Goal: Transaction & Acquisition: Purchase product/service

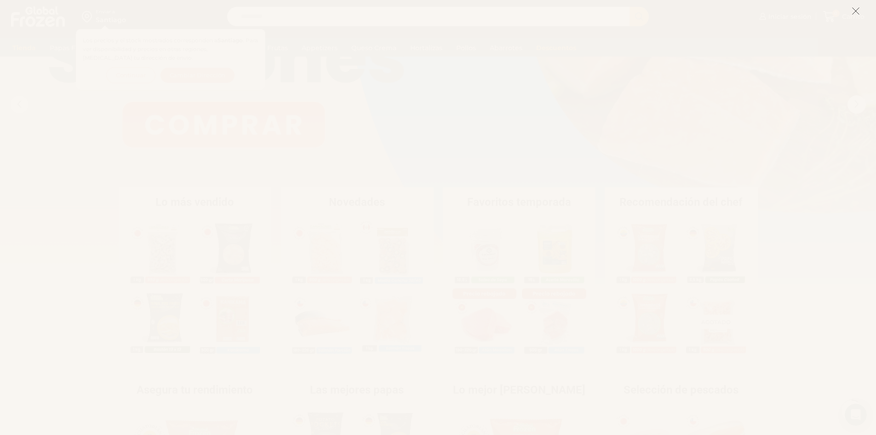
scroll to position [92, 0]
click at [853, 10] on icon at bounding box center [856, 11] width 8 height 8
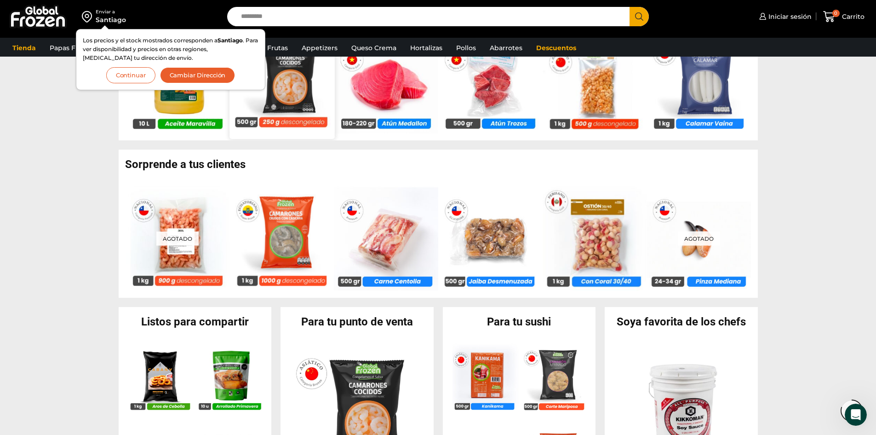
scroll to position [552, 0]
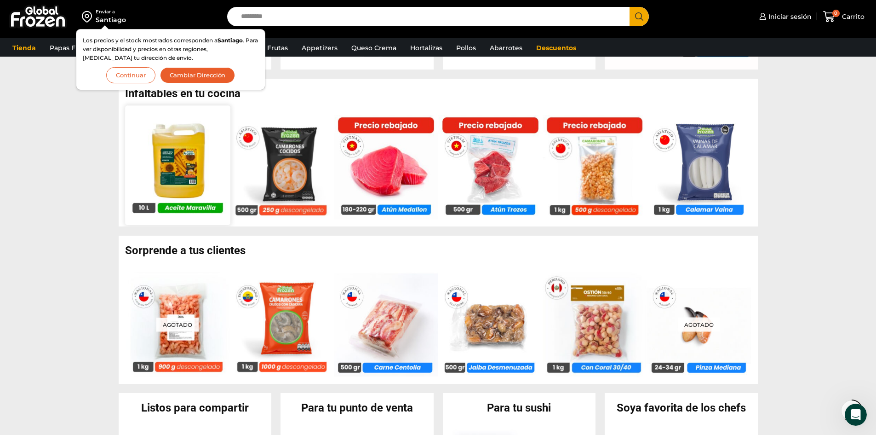
click at [190, 174] on img at bounding box center [177, 164] width 105 height 105
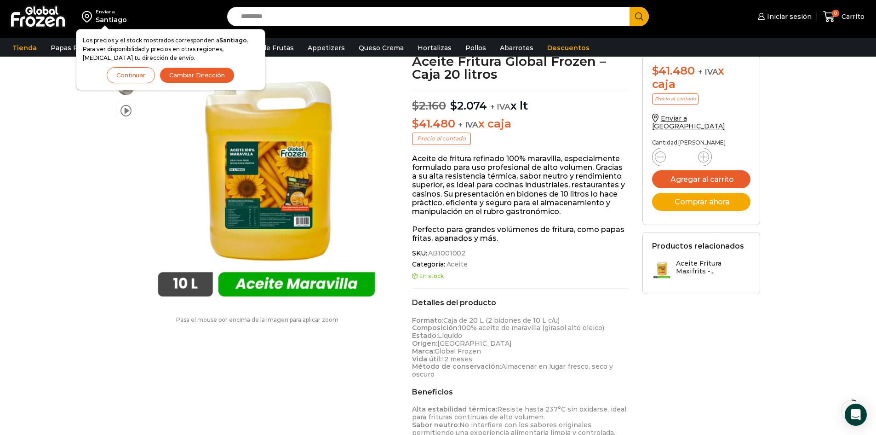
scroll to position [46, 0]
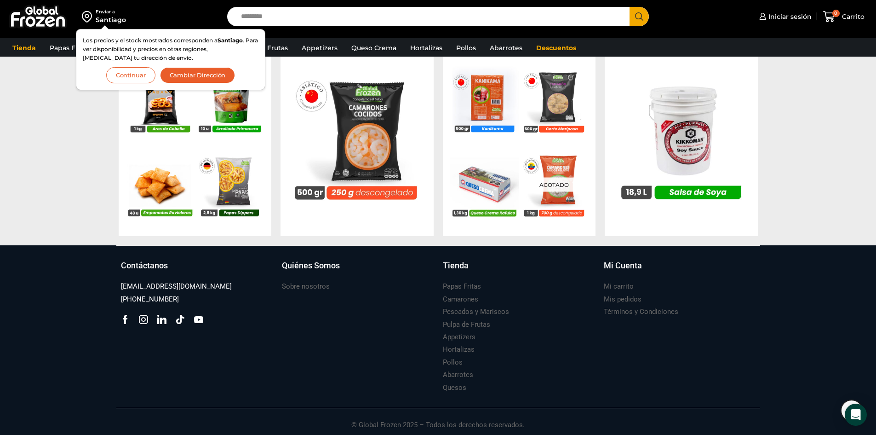
scroll to position [920, 0]
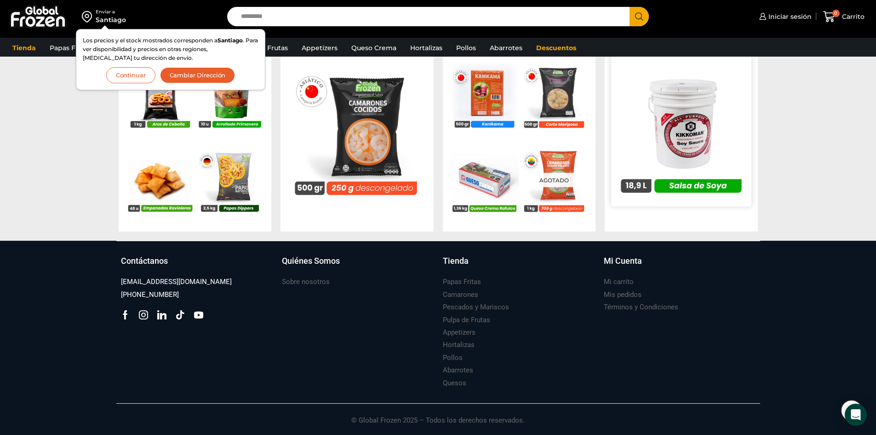
click at [679, 144] on img at bounding box center [681, 128] width 140 height 140
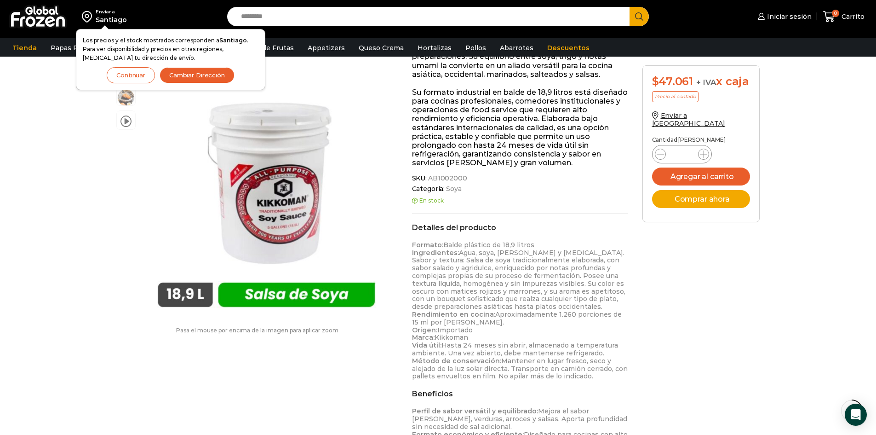
scroll to position [184, 0]
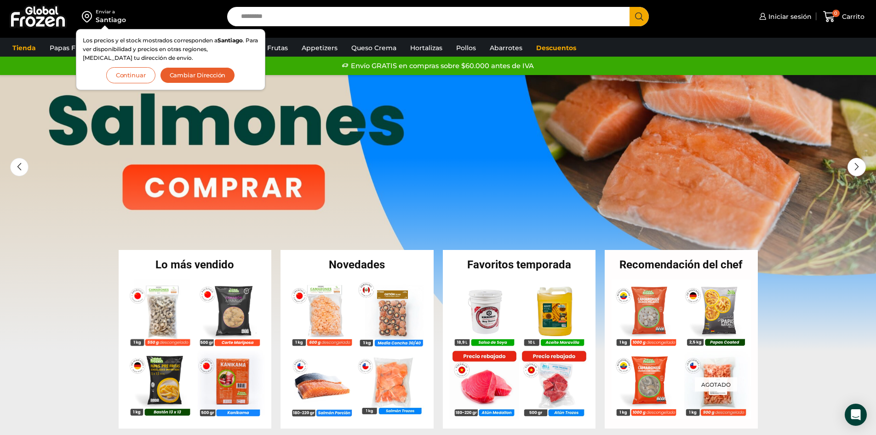
click at [150, 74] on button "Continuar" at bounding box center [130, 75] width 49 height 16
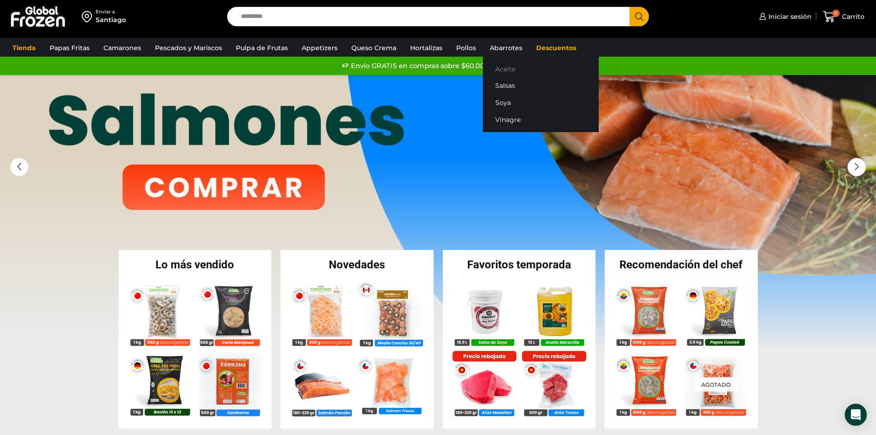
click at [501, 64] on link "Aceite" at bounding box center [541, 68] width 116 height 17
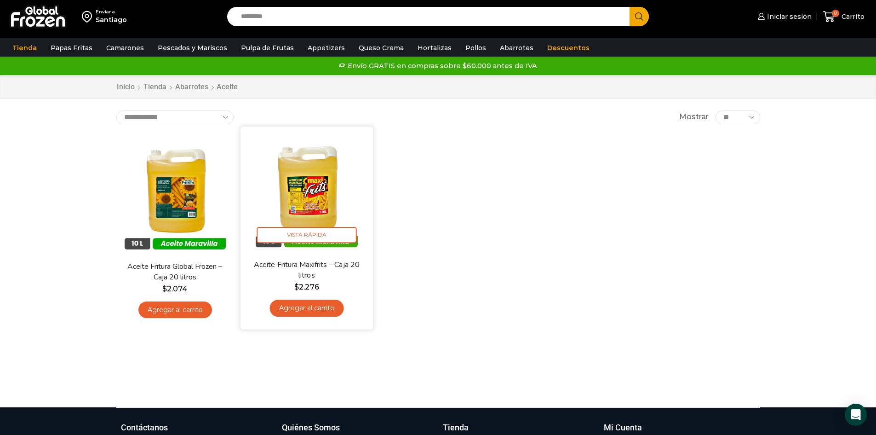
click at [304, 189] on img at bounding box center [307, 192] width 119 height 119
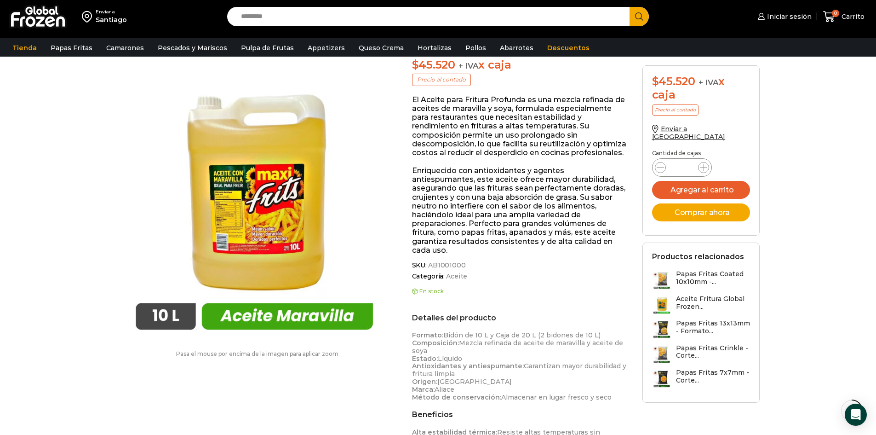
scroll to position [138, 0]
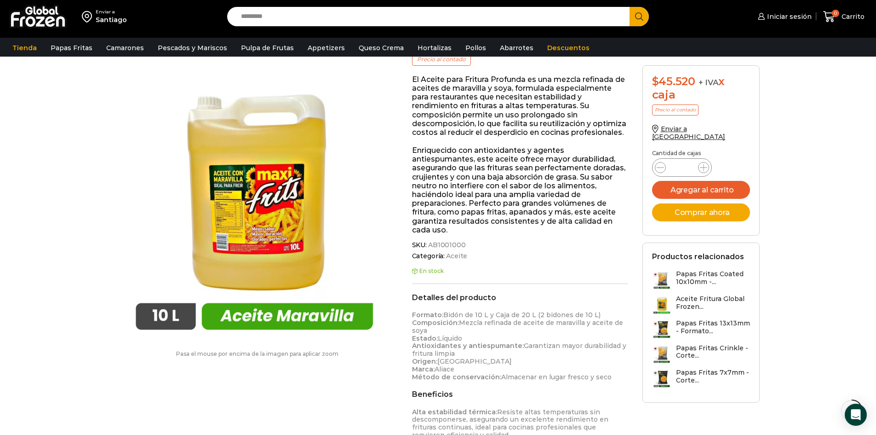
click at [277, 238] on img at bounding box center [254, 203] width 276 height 276
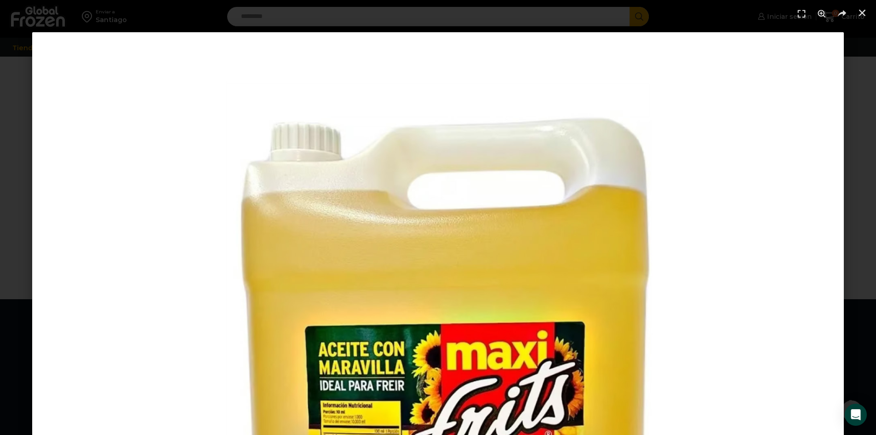
scroll to position [705, 0]
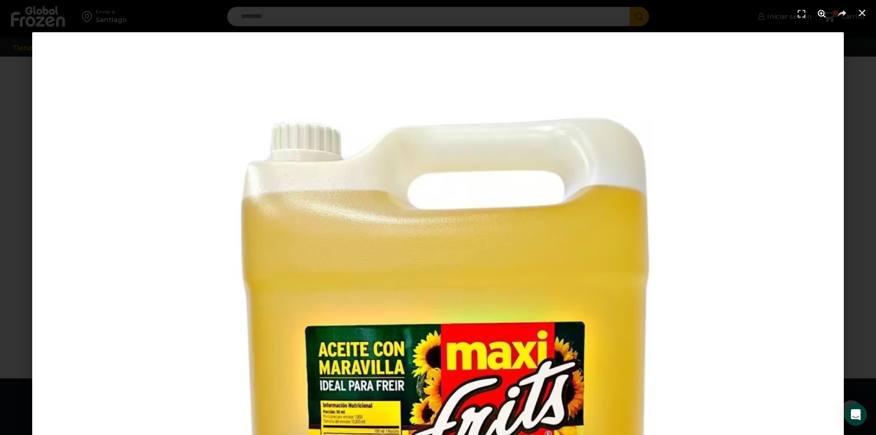
click at [820, 15] on use "Zoom" at bounding box center [822, 14] width 8 height 8
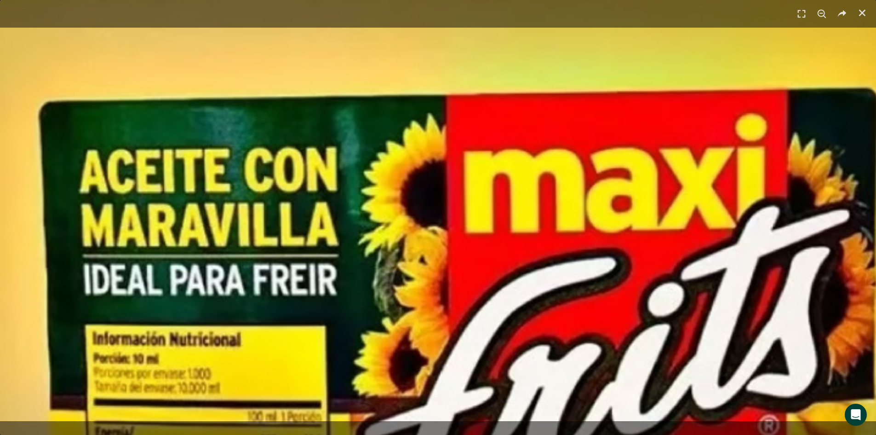
scroll to position [613, 0]
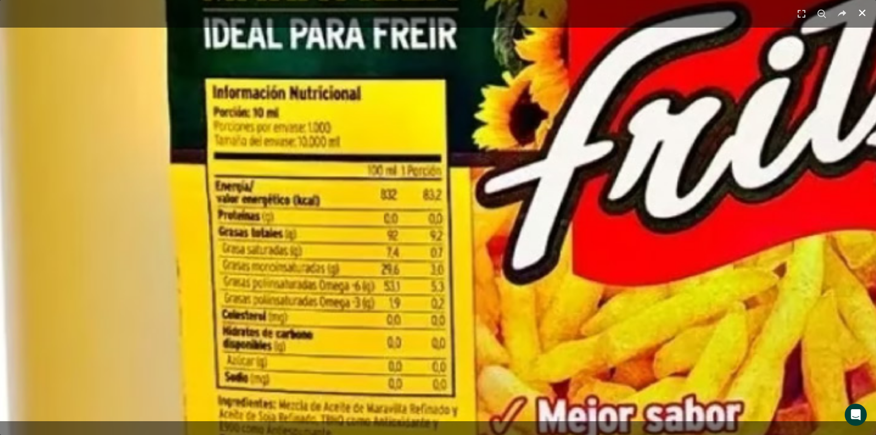
click at [861, 10] on icon "Cerrar (Esc)" at bounding box center [862, 12] width 9 height 9
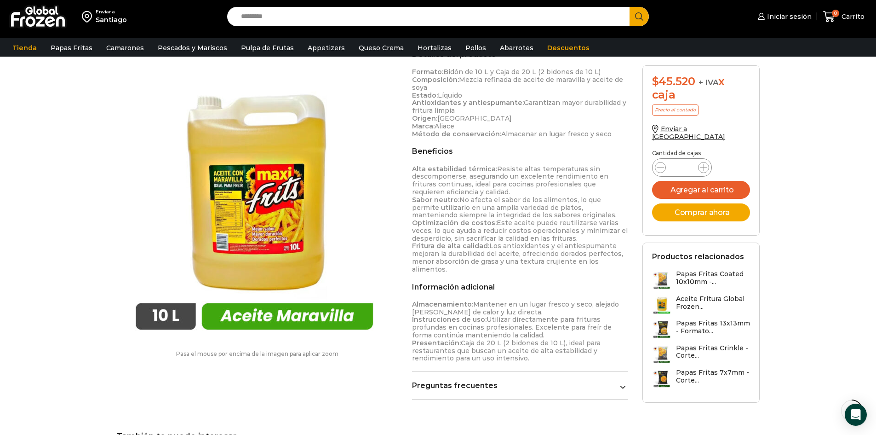
scroll to position [337, 0]
